Goal: Task Accomplishment & Management: Manage account settings

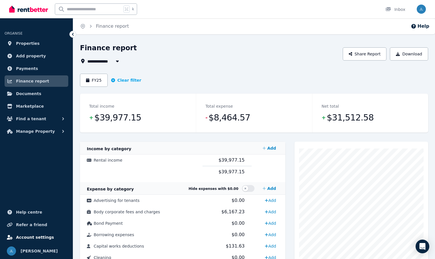
click at [36, 238] on span "Account settings" at bounding box center [35, 237] width 38 height 7
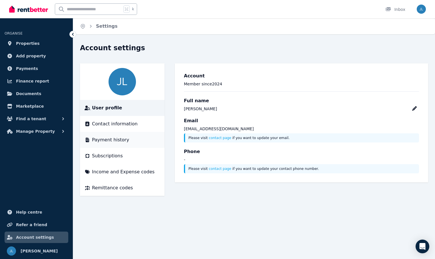
click at [113, 139] on span "Payment history" at bounding box center [110, 140] width 37 height 7
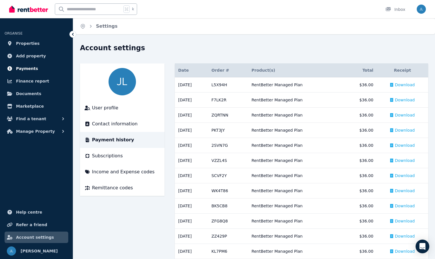
click at [24, 66] on span "Payments" at bounding box center [27, 68] width 22 height 7
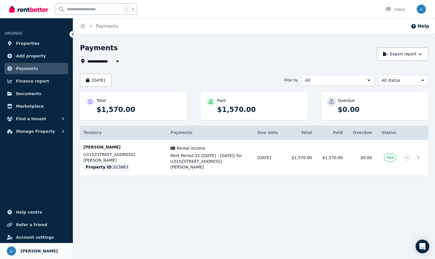
click at [43, 251] on span "[PERSON_NAME]" at bounding box center [39, 251] width 37 height 7
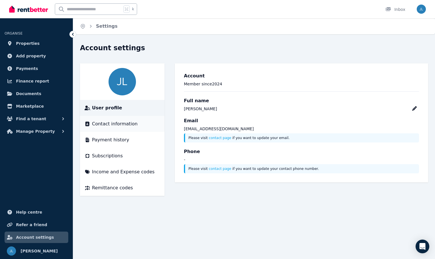
click at [127, 122] on span "Contact information" at bounding box center [115, 124] width 46 height 7
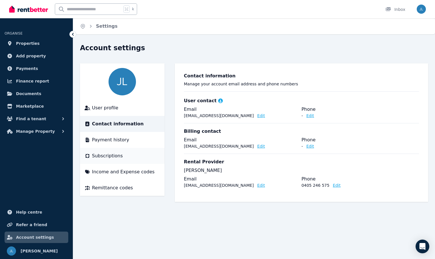
click at [113, 156] on span "Subscriptions" at bounding box center [107, 155] width 31 height 7
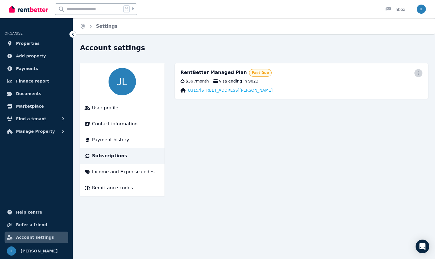
click at [421, 72] on span "button" at bounding box center [418, 73] width 8 height 8
click at [399, 88] on span "Update payment method" at bounding box center [393, 92] width 50 height 14
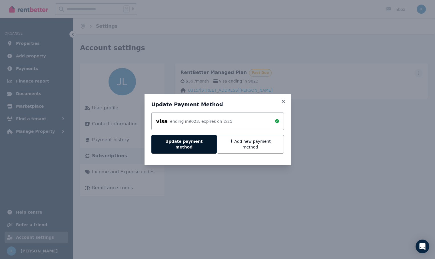
click at [190, 145] on button "Update payment method" at bounding box center [183, 144] width 65 height 19
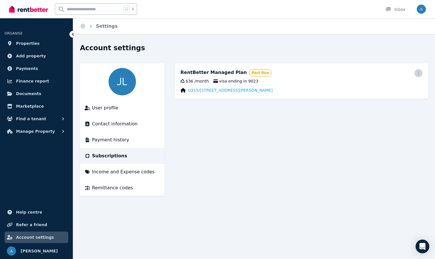
click at [420, 73] on icon "button" at bounding box center [418, 73] width 5 height 4
click at [390, 89] on span "Update payment method" at bounding box center [393, 92] width 50 height 14
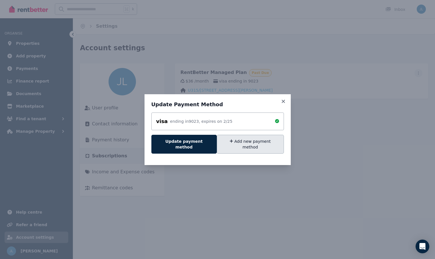
click at [266, 143] on button "Add new payment method" at bounding box center [250, 144] width 67 height 19
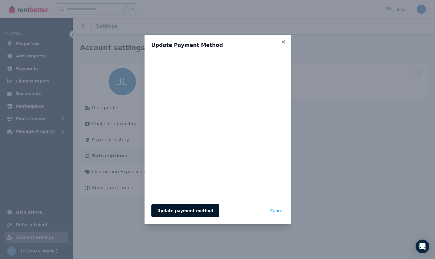
click at [184, 211] on button "Update payment method" at bounding box center [185, 210] width 68 height 13
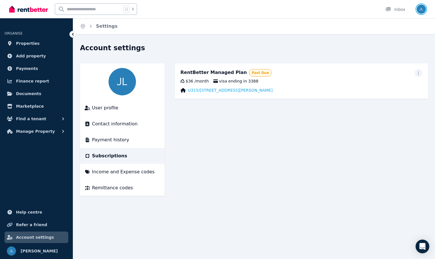
click at [423, 8] on img "button" at bounding box center [421, 9] width 9 height 9
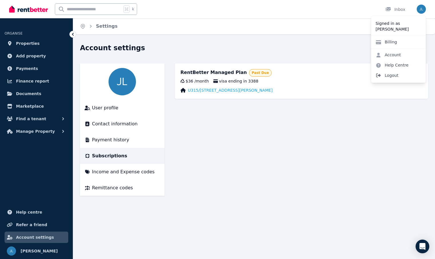
click at [390, 75] on span "Logout" at bounding box center [398, 75] width 55 height 10
